Goal: Task Accomplishment & Management: Complete application form

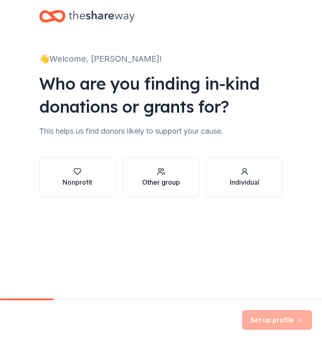
click at [148, 178] on div "Other group" at bounding box center [161, 182] width 38 height 10
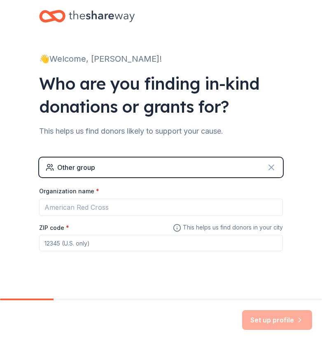
click at [269, 166] on icon at bounding box center [271, 167] width 5 height 5
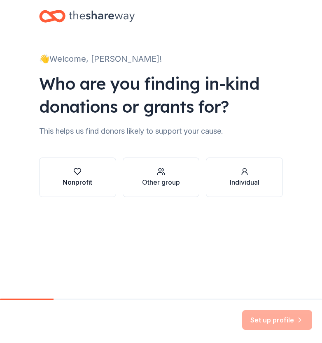
click at [91, 174] on div "button" at bounding box center [78, 171] width 30 height 8
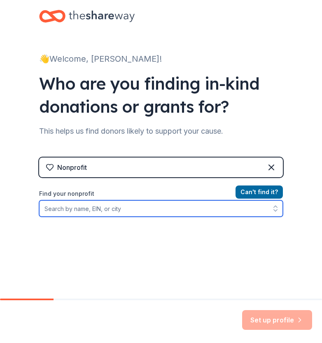
click at [157, 205] on input "Find your nonprofit" at bounding box center [160, 208] width 243 height 16
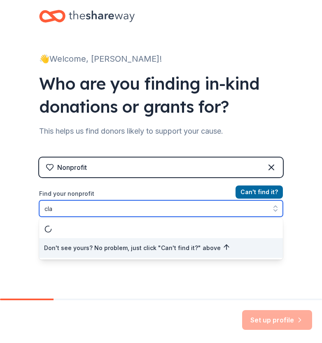
type input "cl"
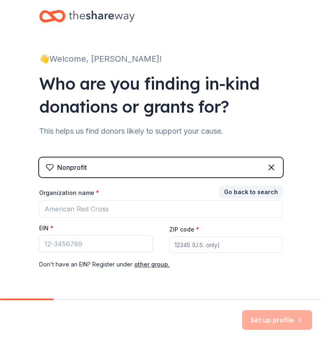
scroll to position [26, 0]
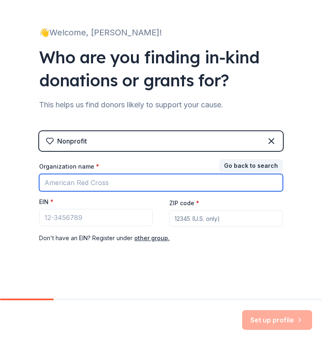
click at [67, 186] on input "Organization name *" at bounding box center [160, 182] width 243 height 17
type input "[GEOGRAPHIC_DATA]"
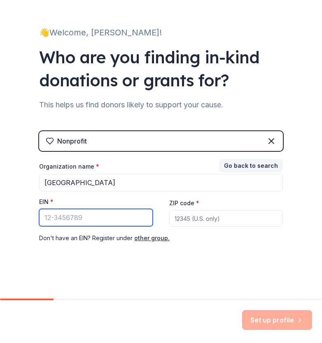
click at [62, 219] on input "EIN *" at bounding box center [96, 217] width 114 height 17
click at [188, 218] on input "ZIP code *" at bounding box center [226, 218] width 114 height 16
type input "30274"
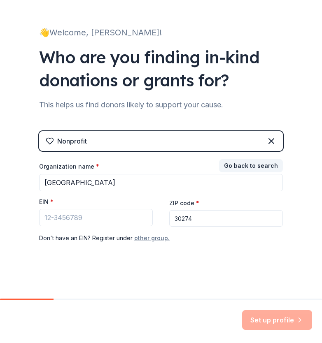
click at [140, 238] on button "other group." at bounding box center [151, 238] width 35 height 10
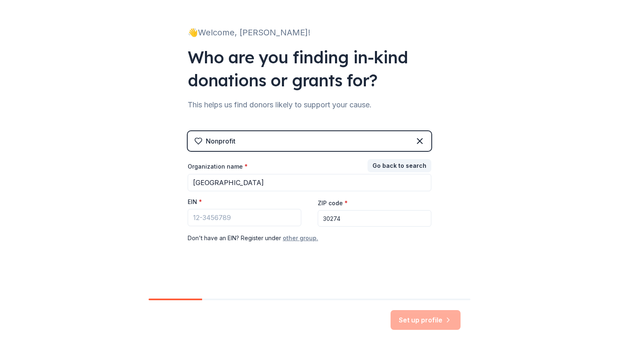
scroll to position [8, 0]
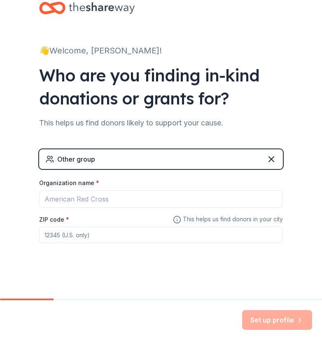
click at [118, 237] on input "ZIP code *" at bounding box center [160, 235] width 243 height 16
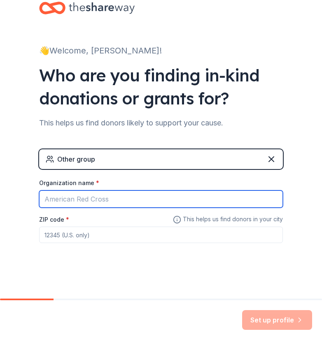
click at [129, 205] on input "Organization name *" at bounding box center [160, 198] width 243 height 17
click at [129, 204] on input "Organization name *" at bounding box center [160, 198] width 243 height 17
drag, startPoint x: 139, startPoint y: 192, endPoint x: 7, endPoint y: 204, distance: 133.0
click at [7, 204] on div "👋 Welcome, Tamara! Who are you finding in-kind donations or grants for? This he…" at bounding box center [161, 145] width 322 height 307
type input "c"
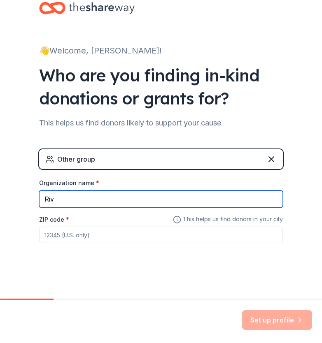
type input "[GEOGRAPHIC_DATA]"
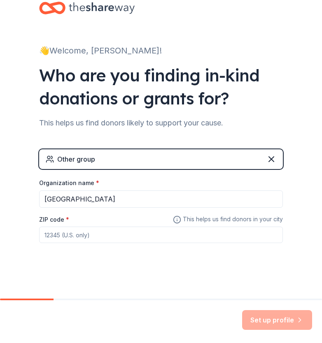
click at [97, 235] on input "ZIP code *" at bounding box center [160, 235] width 243 height 16
type input "30274"
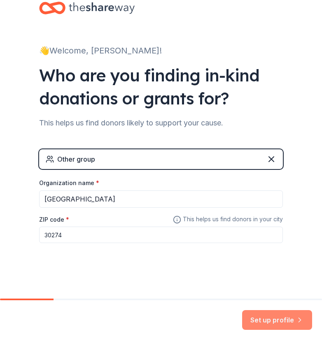
click at [272, 324] on button "Set up profile" at bounding box center [277, 320] width 70 height 20
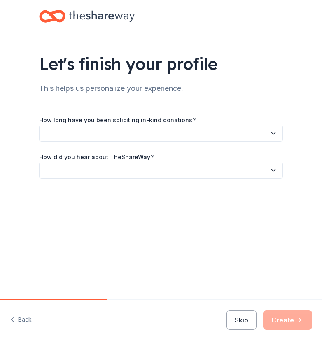
click at [214, 125] on button "button" at bounding box center [160, 133] width 243 height 17
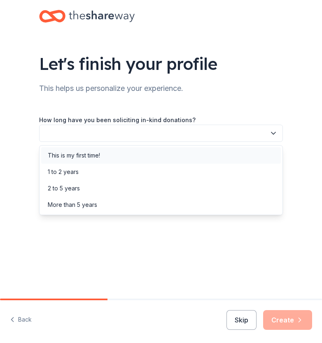
click at [171, 151] on div "This is my first time!" at bounding box center [160, 155] width 239 height 16
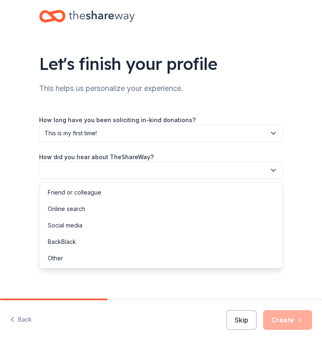
click at [137, 169] on button "button" at bounding box center [160, 170] width 243 height 17
click at [136, 205] on div "Online search" at bounding box center [160, 209] width 239 height 16
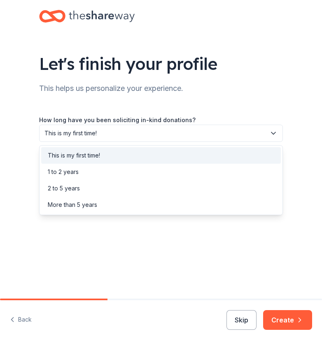
click at [167, 130] on span "This is my first time!" at bounding box center [154, 133] width 221 height 10
click at [150, 158] on div "This is my first time!" at bounding box center [160, 155] width 239 height 16
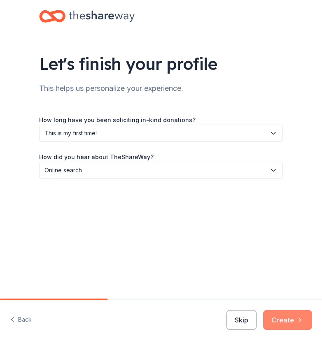
click at [287, 315] on button "Create" at bounding box center [287, 320] width 49 height 20
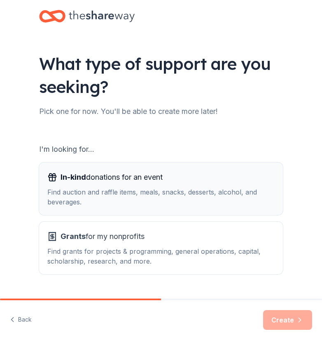
click at [209, 187] on div "In-kind donations for an event Find auction and raffle items, meals, snacks, de…" at bounding box center [160, 189] width 227 height 36
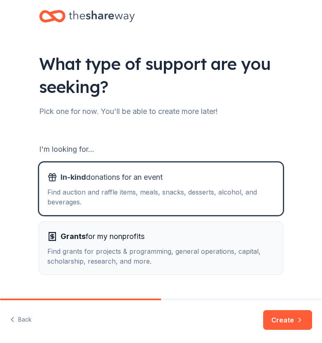
click at [171, 231] on div "Grants for my nonprofits" at bounding box center [160, 236] width 227 height 13
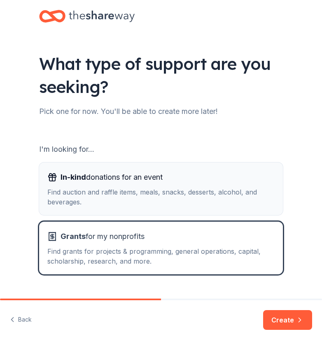
click at [185, 204] on div "Find auction and raffle items, meals, snacks, desserts, alcohol, and beverages." at bounding box center [160, 197] width 227 height 20
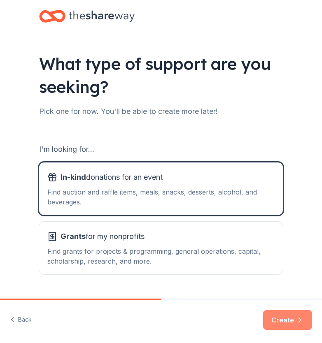
click at [288, 323] on button "Create" at bounding box center [287, 320] width 49 height 20
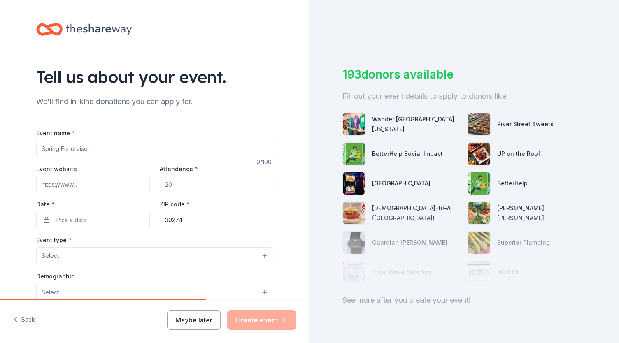
click at [93, 152] on input "Event name *" at bounding box center [154, 149] width 237 height 16
click at [52, 149] on input "RMS Food Pantry" at bounding box center [154, 149] width 237 height 16
type input "RMS Community Food Pantry"
click at [181, 183] on input "Attendance *" at bounding box center [217, 184] width 114 height 16
click at [75, 219] on span "Pick a date" at bounding box center [71, 220] width 30 height 10
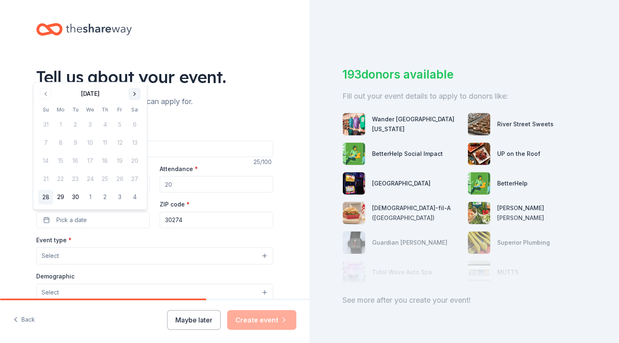
click at [134, 96] on button "Go to next month" at bounding box center [135, 94] width 12 height 12
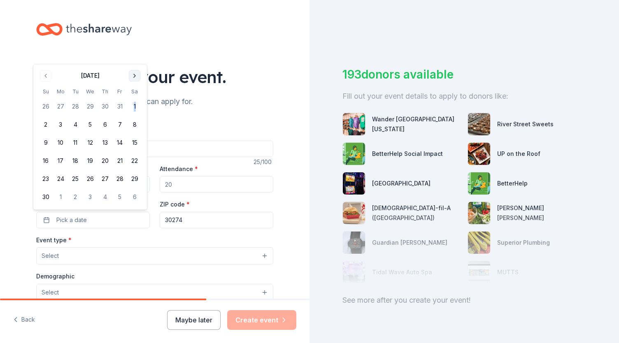
click at [134, 96] on tbody "26 27 28 29 30 31 1 2 3 4 5 6 7 8 9 10 11 12 13 14 15 16 17 18 19 20 21 22 23 2…" at bounding box center [90, 150] width 104 height 109
click at [135, 73] on button "Go to next month" at bounding box center [135, 76] width 12 height 12
click at [135, 73] on div "Tell us about your event." at bounding box center [154, 76] width 237 height 23
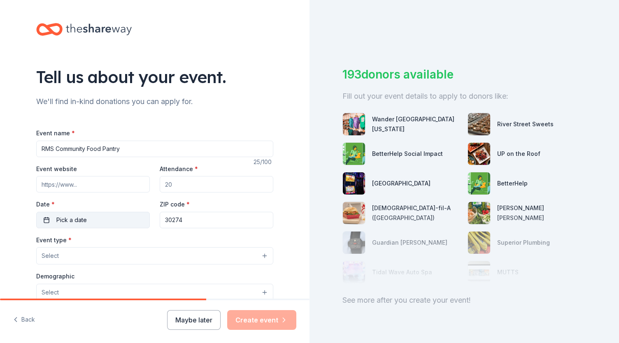
click at [110, 218] on button "Pick a date" at bounding box center [93, 220] width 114 height 16
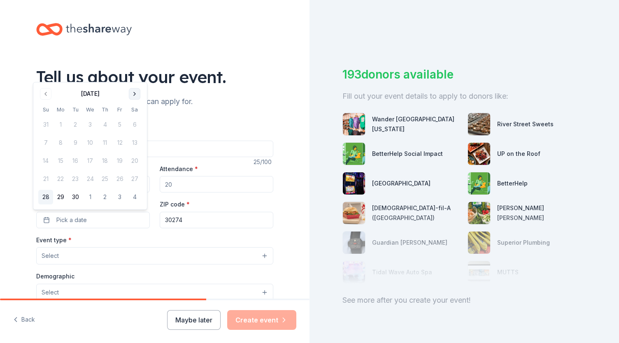
click at [137, 93] on button "Go to next month" at bounding box center [135, 94] width 12 height 12
click at [136, 94] on button "Go to next month" at bounding box center [135, 94] width 12 height 12
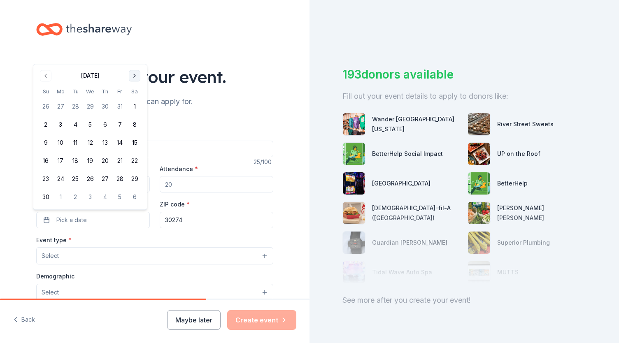
click at [138, 76] on button "Go to next month" at bounding box center [135, 76] width 12 height 12
click at [139, 93] on button "Go to next month" at bounding box center [135, 94] width 12 height 12
click at [61, 139] on button "5" at bounding box center [60, 143] width 15 height 15
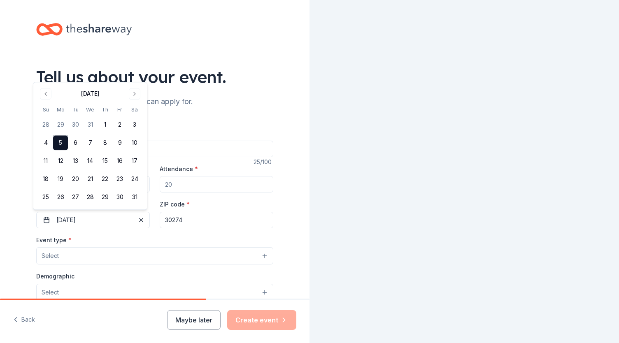
click at [61, 139] on button "5" at bounding box center [60, 143] width 15 height 15
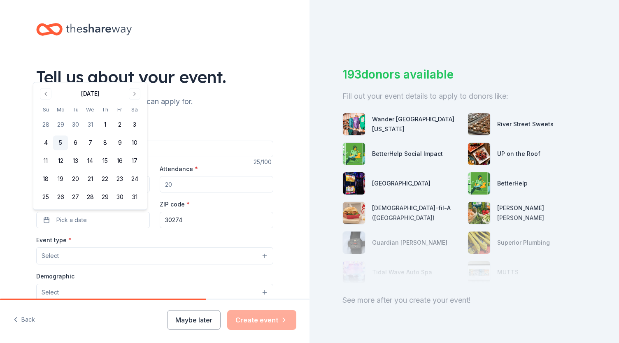
click at [63, 143] on button "5" at bounding box center [60, 143] width 15 height 15
click at [100, 260] on button "Select" at bounding box center [154, 255] width 237 height 17
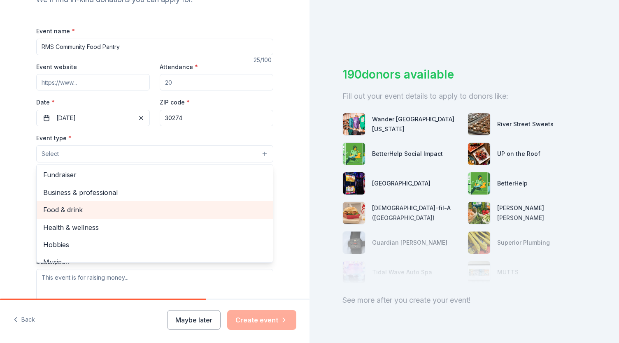
click at [63, 210] on span "Food & drink" at bounding box center [154, 209] width 223 height 11
click at [81, 211] on span "Health & wellness" at bounding box center [154, 210] width 223 height 11
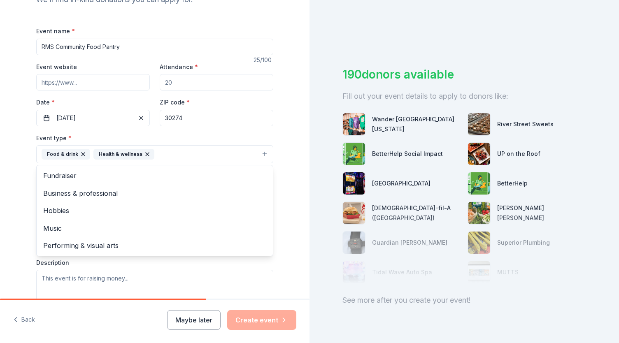
click at [281, 177] on div "Tell us about your event. We'll find in-kind donations you can apply for. Event…" at bounding box center [154, 172] width 263 height 548
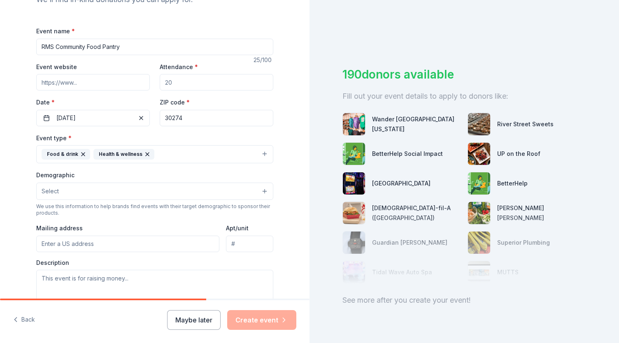
click at [209, 197] on button "Select" at bounding box center [154, 191] width 237 height 17
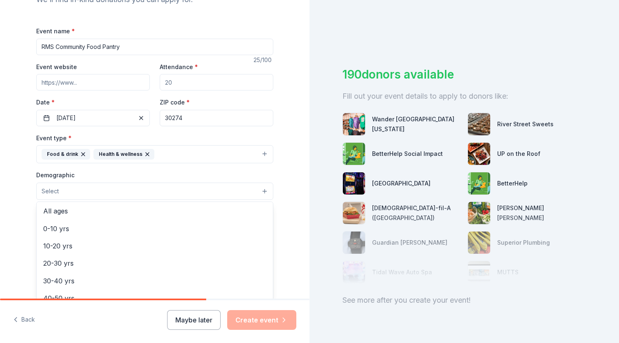
scroll to position [56, 0]
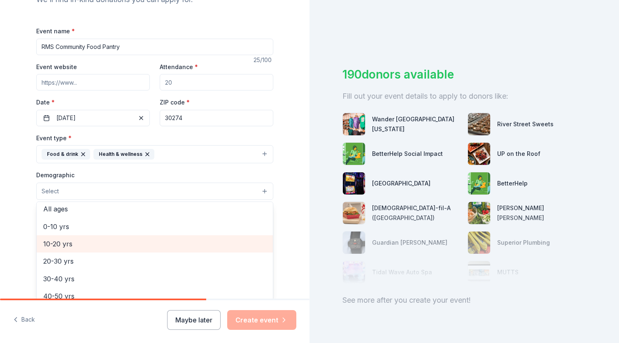
click at [207, 248] on div "10-20 yrs" at bounding box center [155, 243] width 236 height 17
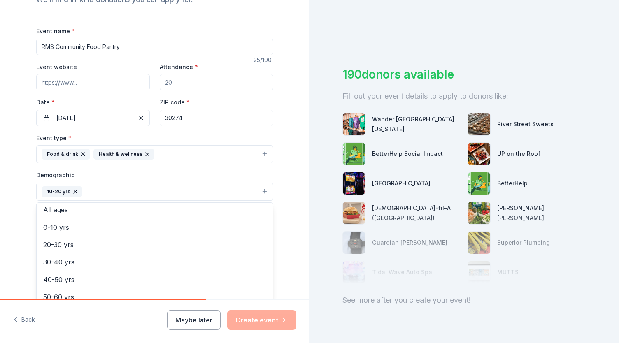
scroll to position [51, 0]
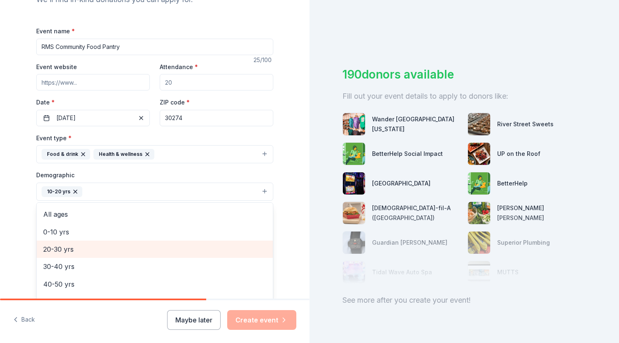
click at [229, 250] on span "20-30 yrs" at bounding box center [154, 249] width 223 height 11
click at [225, 253] on div "30-40 yrs" at bounding box center [155, 249] width 236 height 17
click at [226, 249] on span "40-50 yrs" at bounding box center [154, 249] width 223 height 11
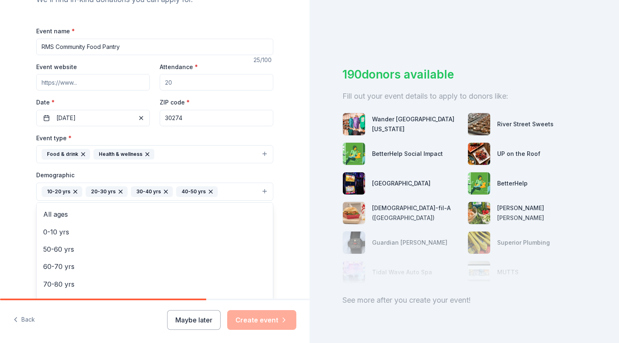
click at [281, 258] on div "Tell us about your event. We'll find in-kind donations you can apply for. Event…" at bounding box center [154, 172] width 263 height 549
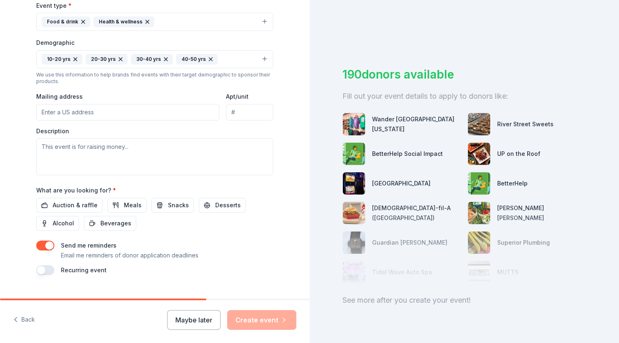
scroll to position [234, 0]
click at [125, 201] on span "Meals" at bounding box center [133, 206] width 18 height 10
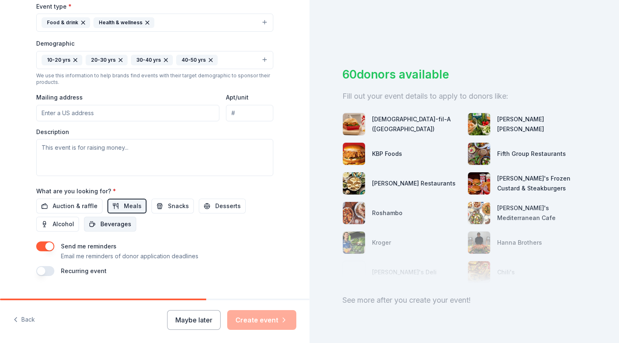
click at [115, 219] on span "Beverages" at bounding box center [115, 224] width 31 height 10
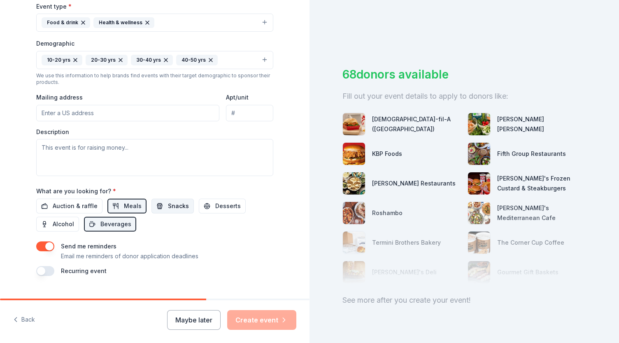
click at [174, 202] on span "Snacks" at bounding box center [178, 206] width 21 height 10
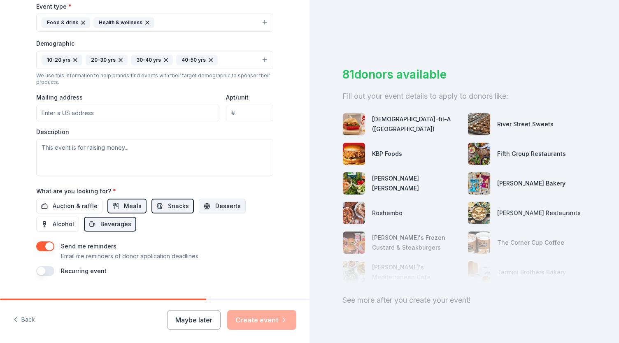
click at [232, 201] on span "Desserts" at bounding box center [227, 206] width 25 height 10
click at [39, 271] on button "button" at bounding box center [45, 271] width 18 height 10
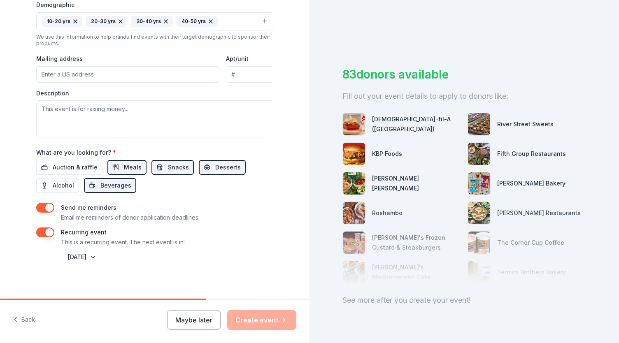
scroll to position [278, 0]
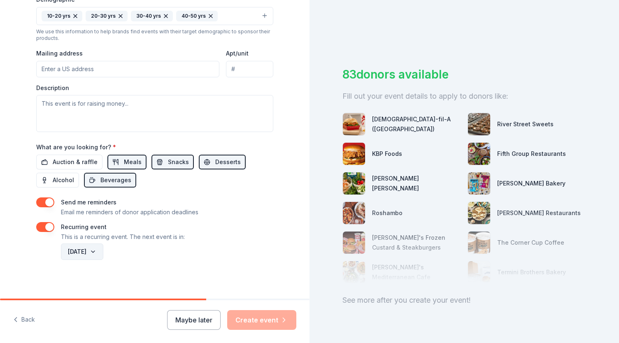
click at [103, 246] on button "January 2027" at bounding box center [82, 251] width 42 height 16
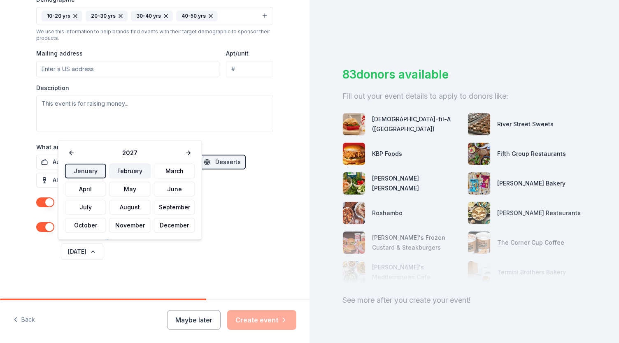
click at [132, 170] on button "February" at bounding box center [129, 171] width 41 height 15
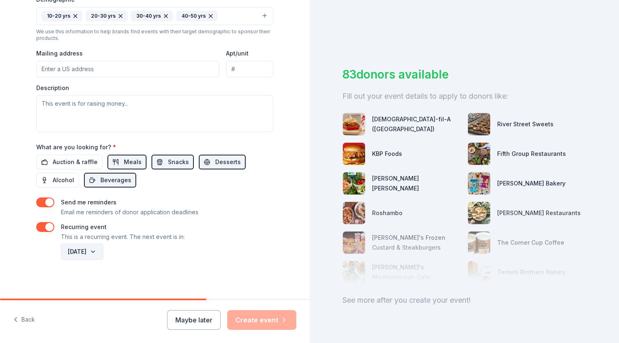
click at [103, 248] on button "February 2027" at bounding box center [82, 251] width 42 height 16
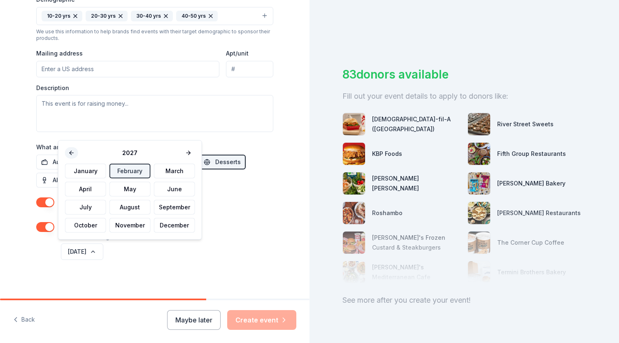
click at [75, 152] on button at bounding box center [71, 153] width 13 height 12
click at [131, 172] on button "February" at bounding box center [129, 171] width 41 height 15
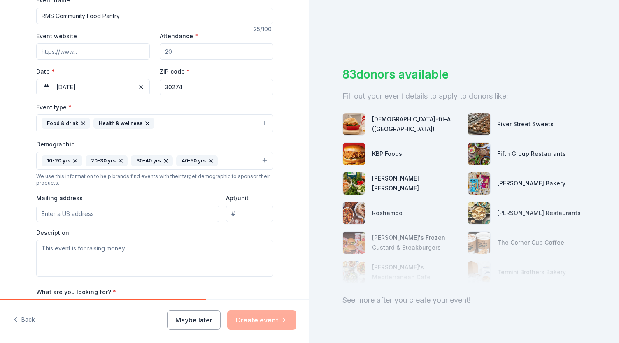
scroll to position [132, 0]
click at [137, 216] on input "Mailing address" at bounding box center [127, 214] width 183 height 16
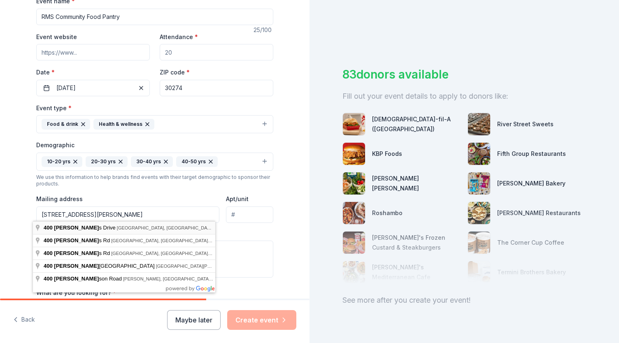
type input "400 Roberts Drive, Riverdale, GA, 30274"
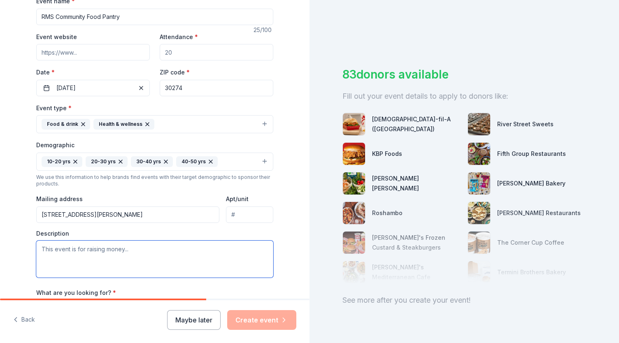
click at [72, 253] on textarea at bounding box center [154, 259] width 237 height 37
click at [229, 52] on input "Attendance *" at bounding box center [217, 52] width 114 height 16
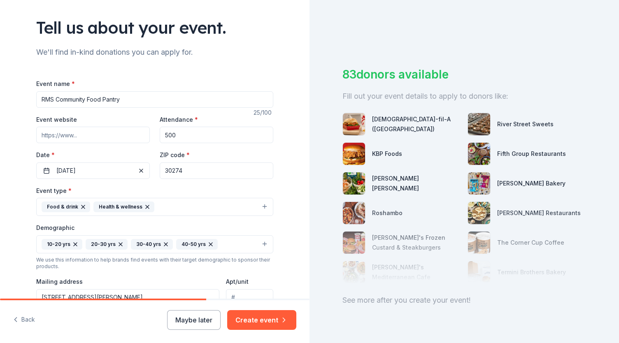
scroll to position [49, 0]
type input "500"
click at [82, 135] on input "Event website" at bounding box center [93, 135] width 114 height 16
click at [46, 139] on input "Event website" at bounding box center [93, 135] width 114 height 16
paste input "https://018.clayton.k12.ga.us/"
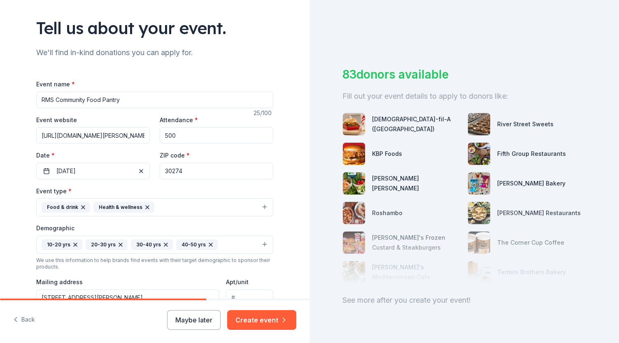
type input "https://018.clayton.k12.ga.us/"
click at [264, 202] on button "Food & drink Health & wellness" at bounding box center [154, 207] width 237 height 18
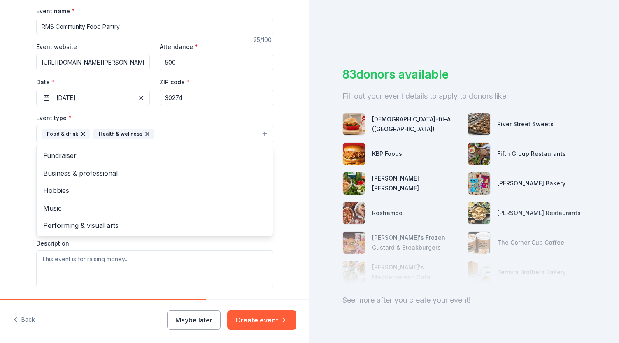
scroll to position [123, 0]
click at [291, 134] on div "Tell us about your event. We'll find in-kind donations you can apply for. Event…" at bounding box center [154, 166] width 309 height 579
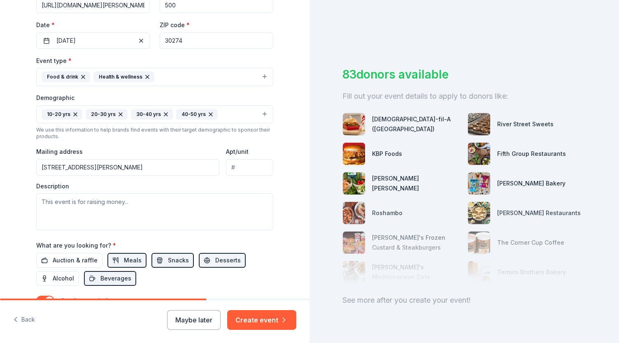
scroll to position [181, 0]
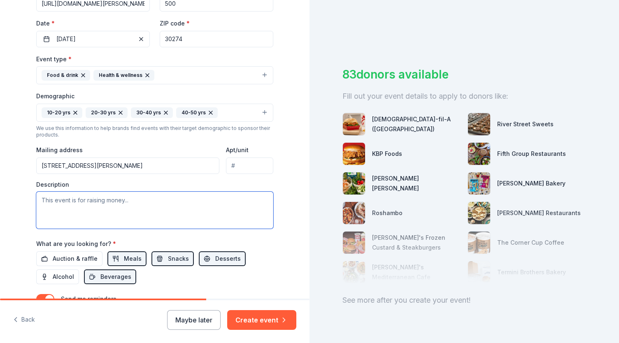
click at [123, 205] on textarea at bounding box center [154, 210] width 237 height 37
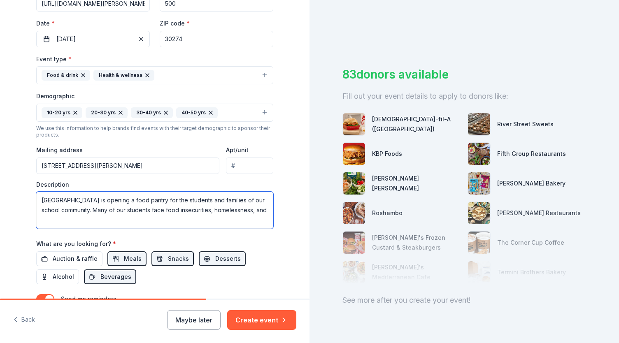
click at [222, 206] on textarea "Riverdale Middle School is opening a food pantry for the students and families …" at bounding box center [154, 210] width 237 height 37
click at [127, 222] on textarea "Riverdale Middle School is opening a food pantry for the students and families …" at bounding box center [154, 210] width 237 height 37
click at [244, 220] on textarea "Riverdale Middle School is opening a food pantry for the students and families …" at bounding box center [154, 210] width 237 height 37
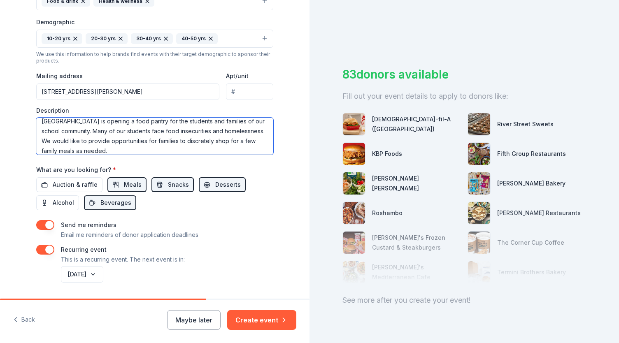
scroll to position [278, 0]
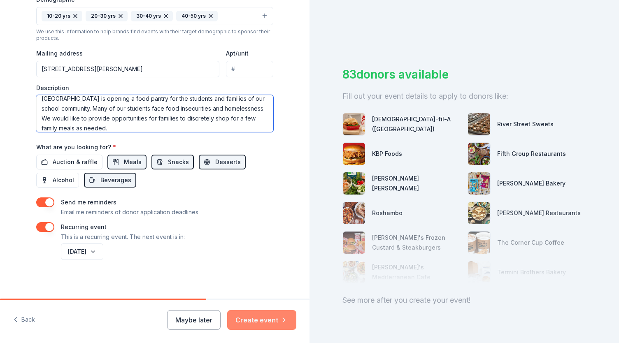
type textarea "[GEOGRAPHIC_DATA] is opening a food pantry for the students and families of our…"
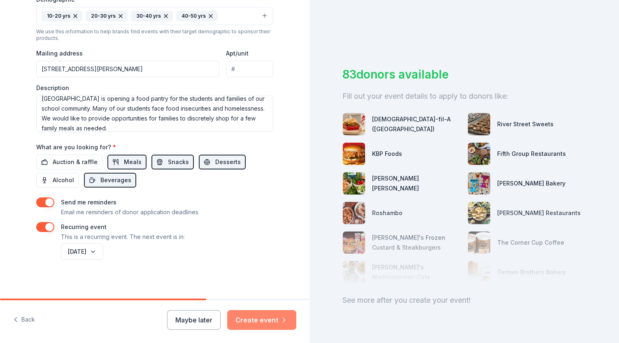
click at [278, 316] on button "Create event" at bounding box center [261, 320] width 69 height 20
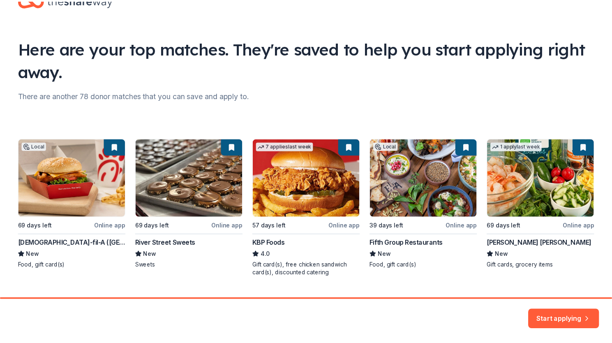
scroll to position [47, 0]
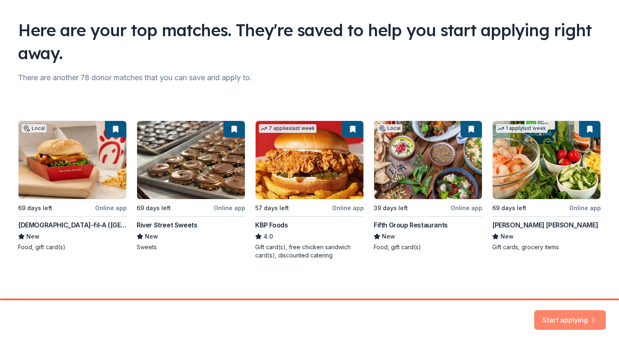
click at [321, 314] on button "Start applying" at bounding box center [570, 315] width 72 height 20
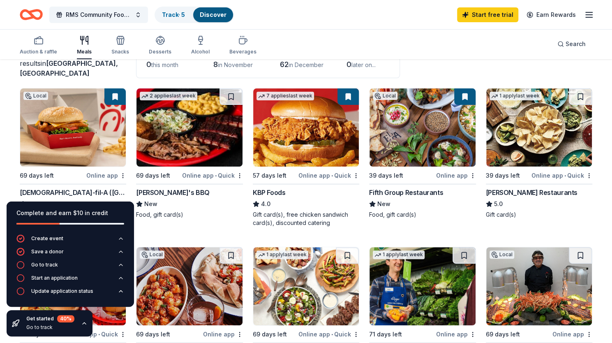
scroll to position [64, 0]
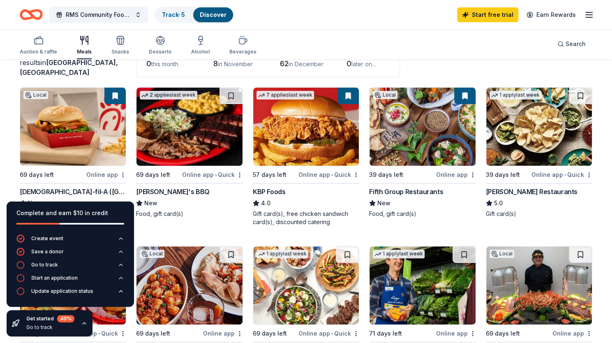
click at [102, 172] on div "Online app" at bounding box center [106, 174] width 40 height 10
click at [121, 252] on icon "button" at bounding box center [121, 251] width 7 height 7
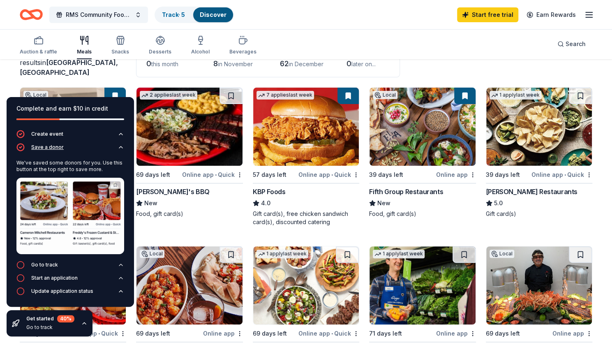
click at [122, 146] on icon "button" at bounding box center [121, 147] width 7 height 7
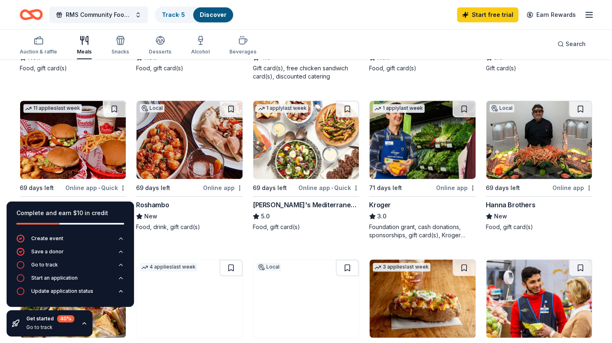
scroll to position [213, 0]
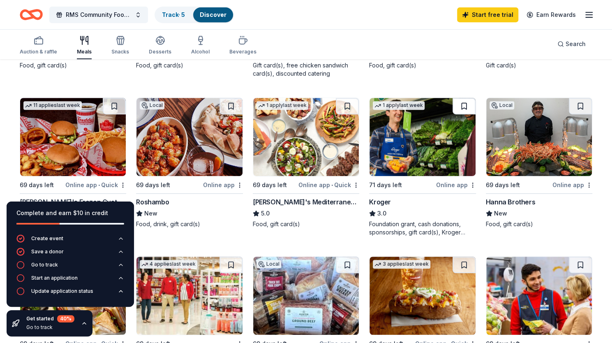
click at [321, 108] on button at bounding box center [464, 106] width 23 height 16
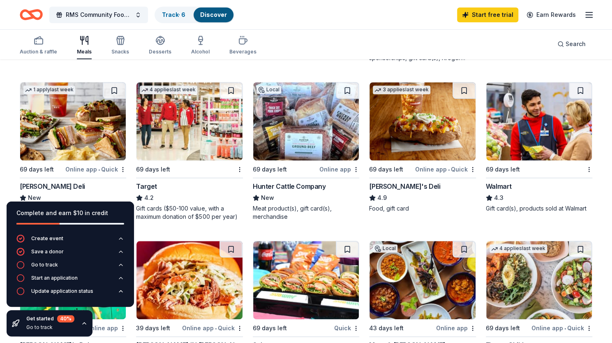
scroll to position [385, 0]
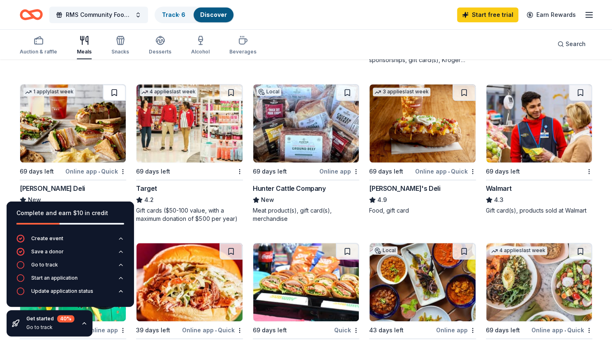
click at [118, 93] on button at bounding box center [114, 92] width 23 height 16
click at [229, 90] on button at bounding box center [231, 92] width 23 height 16
click at [321, 92] on button at bounding box center [580, 92] width 23 height 16
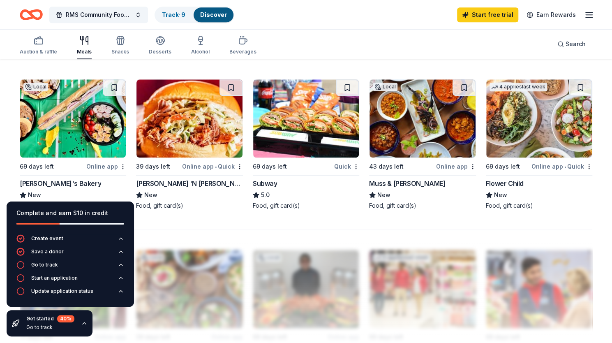
scroll to position [546, 0]
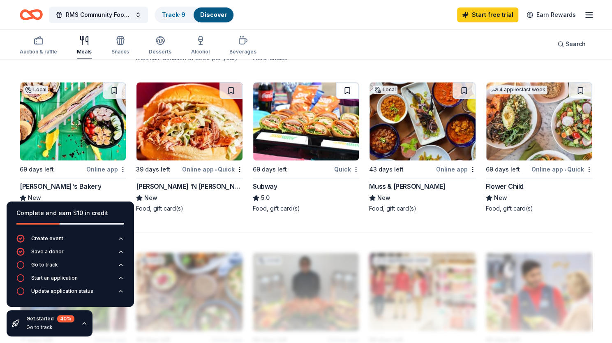
click at [321, 88] on button at bounding box center [347, 90] width 23 height 16
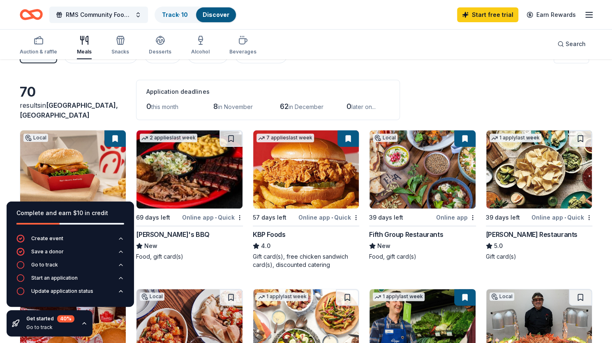
scroll to position [0, 0]
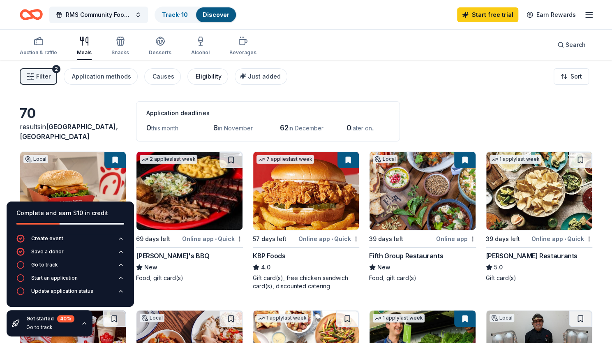
click at [199, 75] on div "Eligibility" at bounding box center [209, 77] width 26 height 10
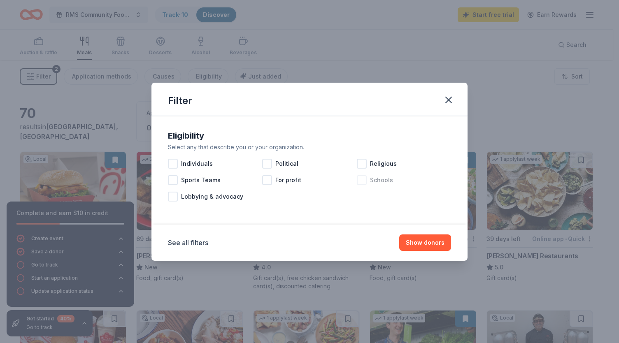
click at [321, 181] on div at bounding box center [362, 180] width 10 height 10
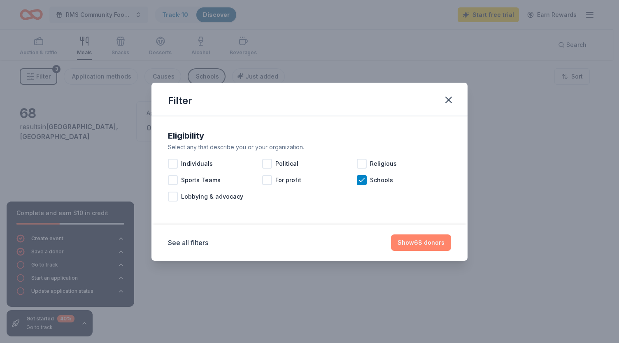
click at [321, 249] on button "Show 68 donors" at bounding box center [421, 242] width 60 height 16
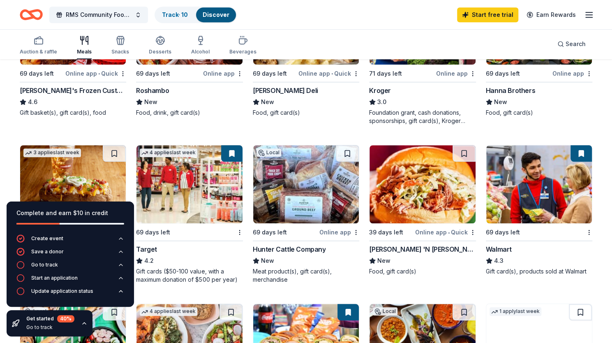
scroll to position [323, 0]
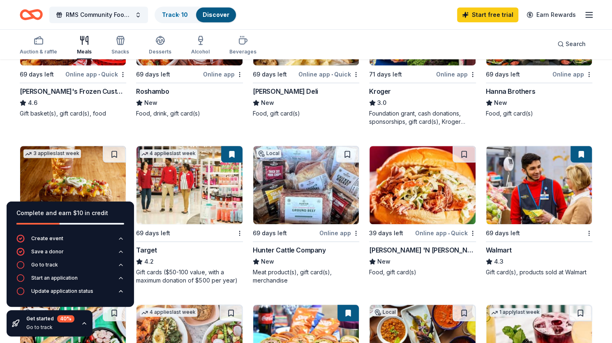
click at [81, 324] on icon "button" at bounding box center [84, 323] width 7 height 7
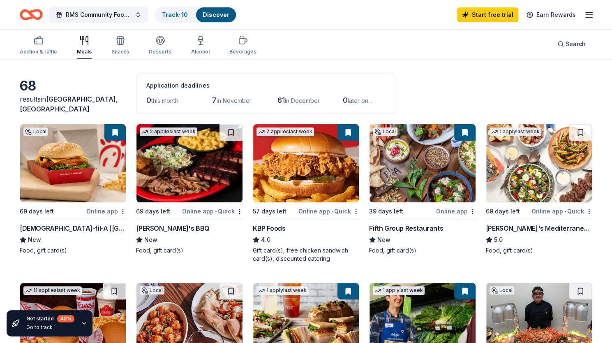
scroll to position [0, 0]
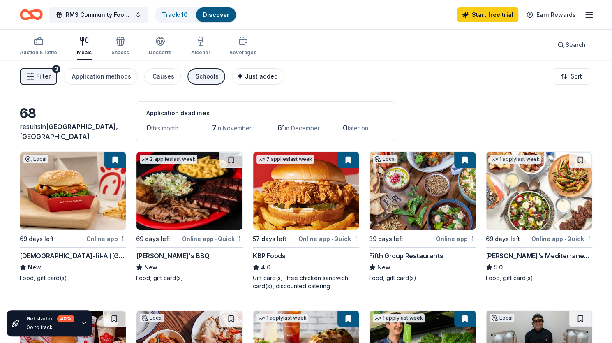
click at [237, 75] on icon "button" at bounding box center [240, 76] width 7 height 7
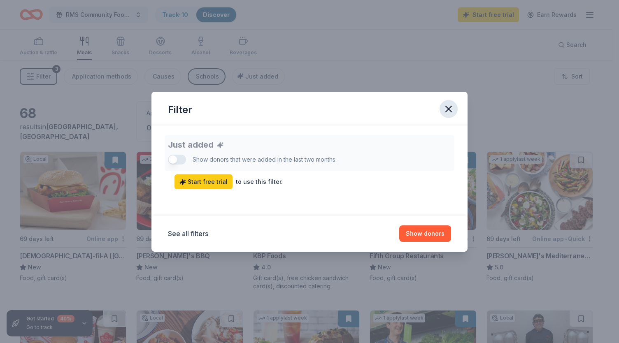
click at [321, 110] on icon "button" at bounding box center [448, 109] width 6 height 6
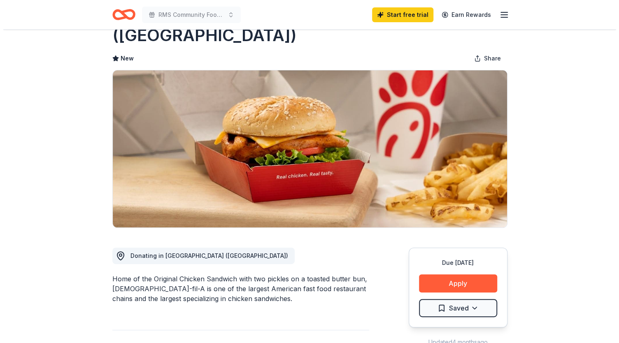
scroll to position [35, 0]
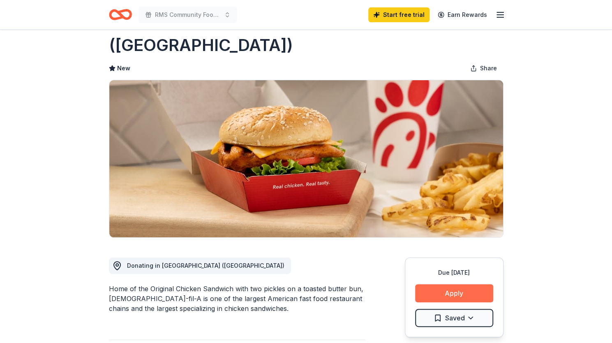
click at [446, 284] on button "Apply" at bounding box center [454, 293] width 78 height 18
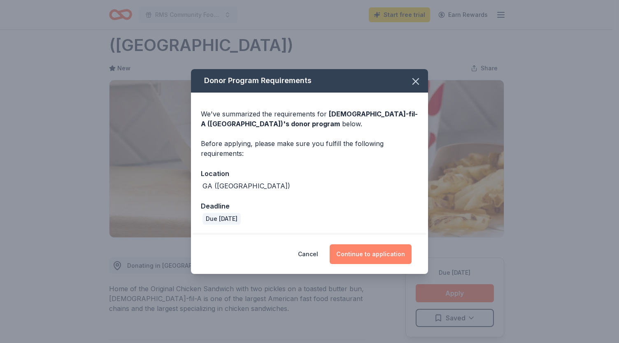
click at [362, 249] on button "Continue to application" at bounding box center [370, 254] width 82 height 20
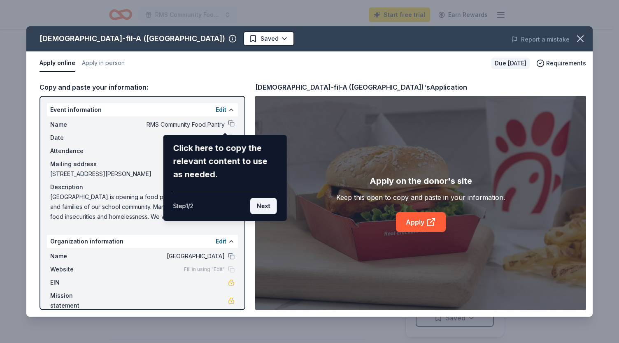
click at [264, 207] on button "Next" at bounding box center [263, 206] width 27 height 16
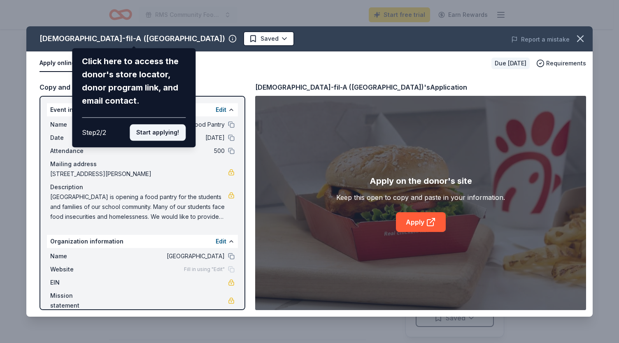
click at [149, 137] on button "Start applying!" at bounding box center [158, 132] width 56 height 16
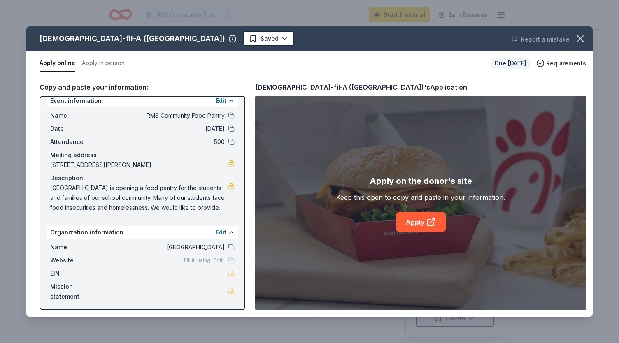
scroll to position [11, 0]
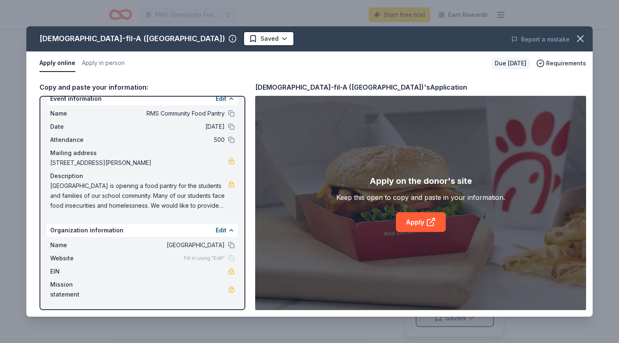
click at [192, 258] on span "Fill in using "Edit"" at bounding box center [204, 258] width 41 height 7
click at [224, 260] on div "Fill in using "Edit"" at bounding box center [209, 258] width 51 height 7
click at [216, 230] on button "Edit" at bounding box center [221, 230] width 11 height 10
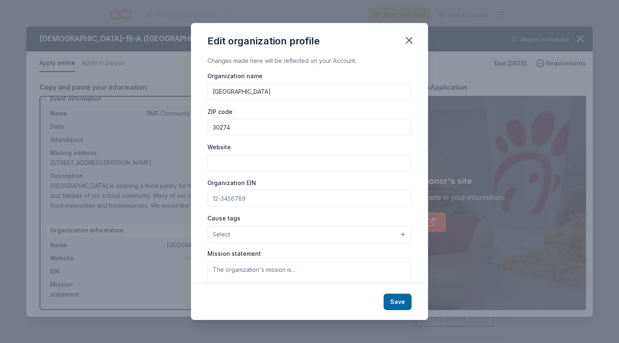
click at [316, 233] on button "Select" at bounding box center [309, 234] width 204 height 17
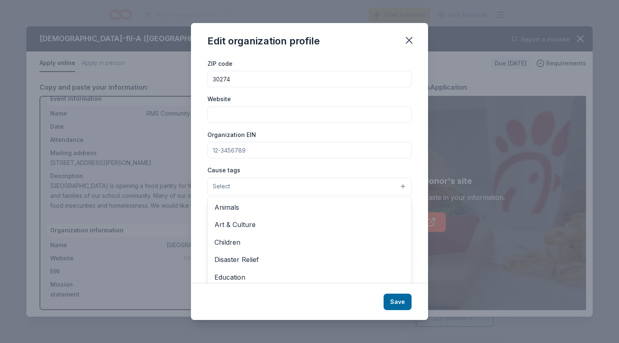
scroll to position [58, 0]
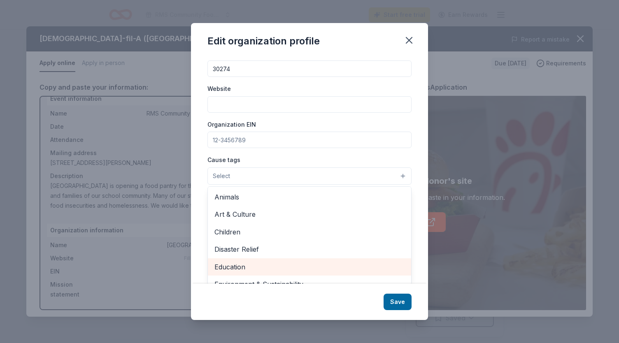
click at [271, 268] on span "Education" at bounding box center [309, 267] width 190 height 11
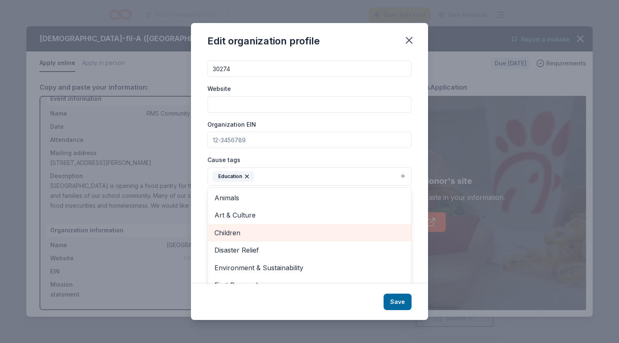
click at [322, 230] on span "Children" at bounding box center [309, 232] width 190 height 11
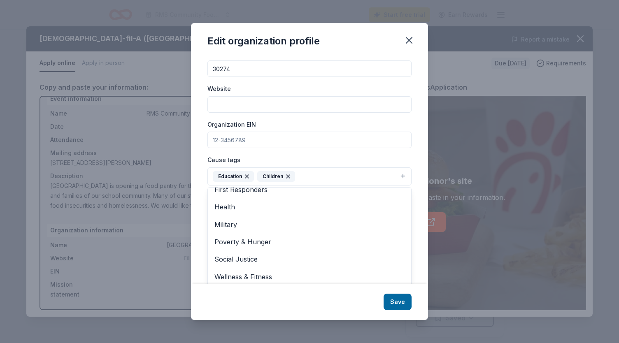
scroll to position [79, 0]
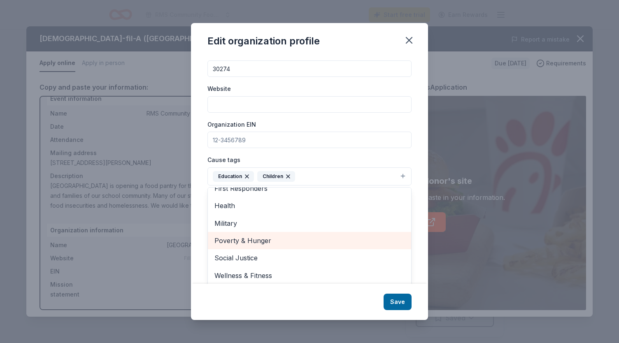
click at [356, 232] on div "Poverty & Hunger" at bounding box center [309, 240] width 203 height 17
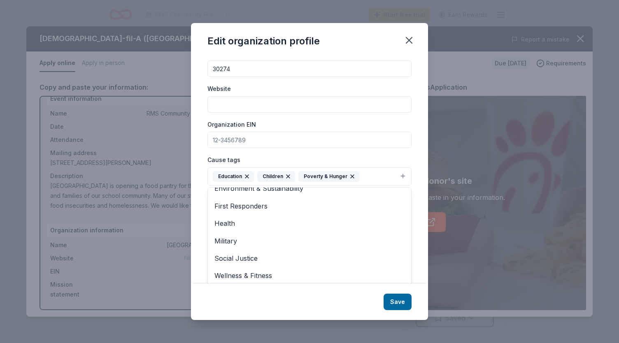
click at [394, 302] on div "Edit organization profile Changes made here will be reflected on your Account. …" at bounding box center [309, 171] width 237 height 297
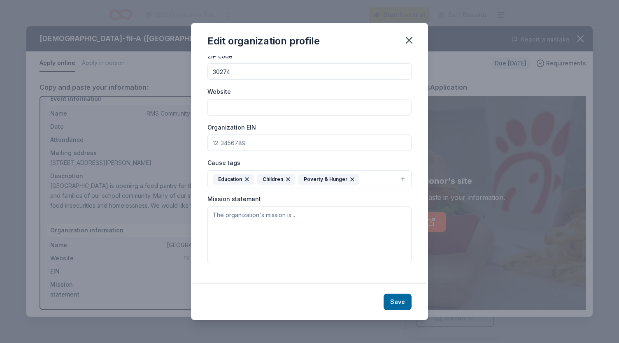
scroll to position [46, 0]
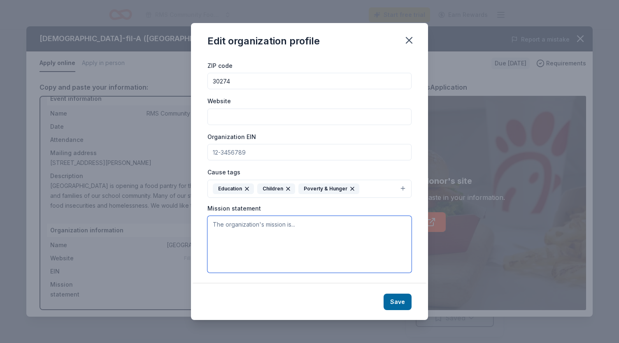
click at [299, 232] on textarea at bounding box center [309, 244] width 204 height 57
click at [408, 40] on icon "button" at bounding box center [409, 40] width 6 height 6
click at [399, 308] on button "Save" at bounding box center [397, 302] width 28 height 16
